Goal: Navigation & Orientation: Find specific page/section

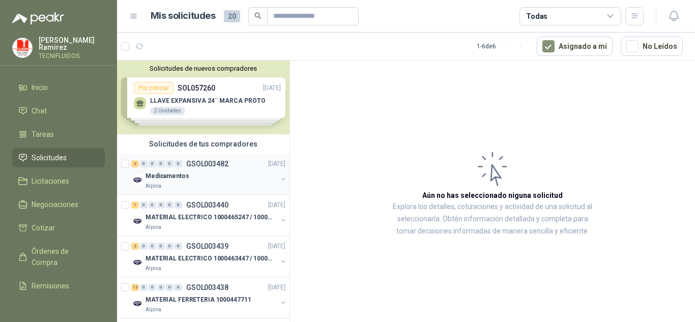
scroll to position [51, 0]
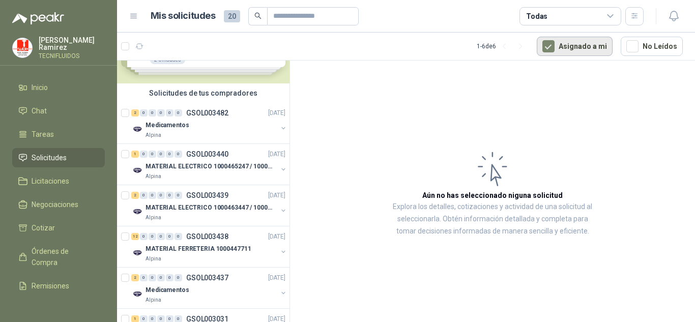
click at [571, 45] on button "Asignado a mi" at bounding box center [574, 46] width 76 height 19
click at [600, 44] on button "Asignado a mi" at bounding box center [574, 46] width 76 height 19
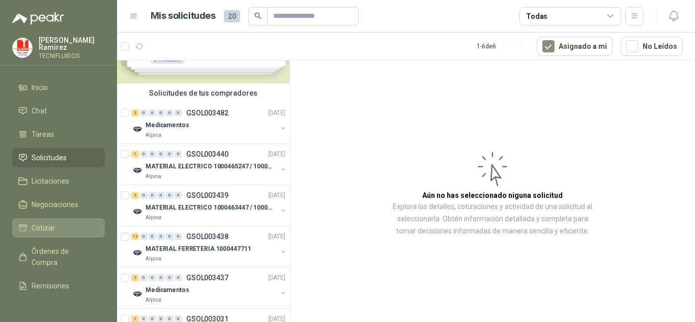
click at [49, 227] on span "Cotizar" at bounding box center [43, 227] width 23 height 11
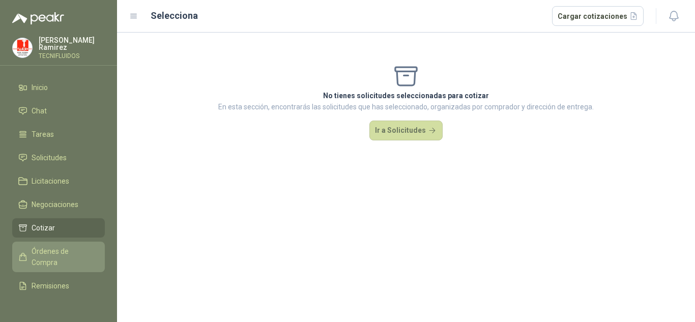
click at [43, 254] on span "Órdenes de Compra" at bounding box center [64, 257] width 64 height 22
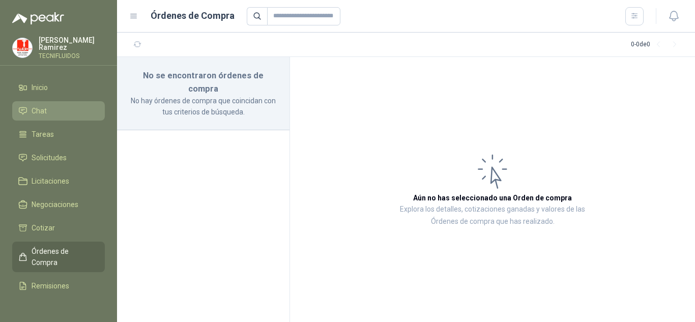
click at [47, 103] on link "Chat" at bounding box center [58, 110] width 93 height 19
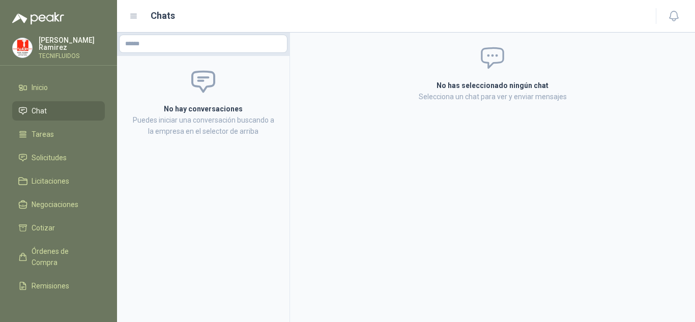
click at [38, 107] on span "Chat" at bounding box center [39, 110] width 15 height 11
